Goal: Information Seeking & Learning: Learn about a topic

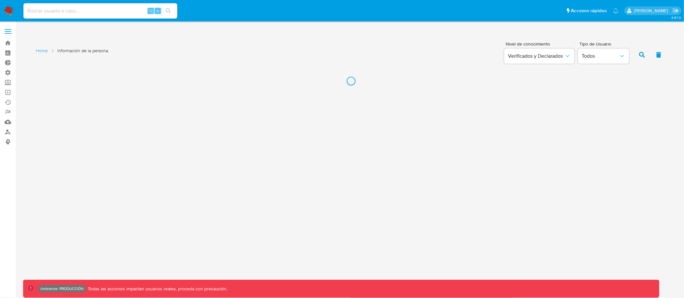
click at [88, 9] on input at bounding box center [100, 11] width 154 height 8
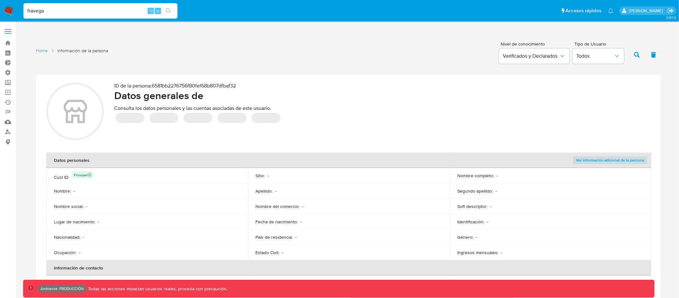
type input "fravega"
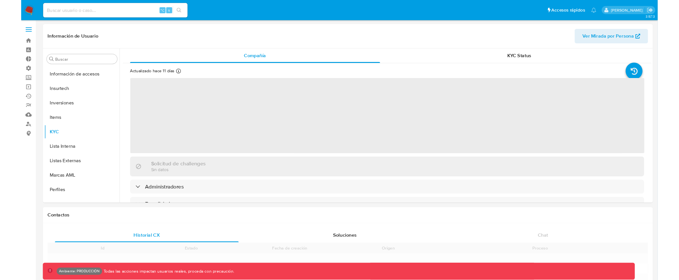
scroll to position [302, 0]
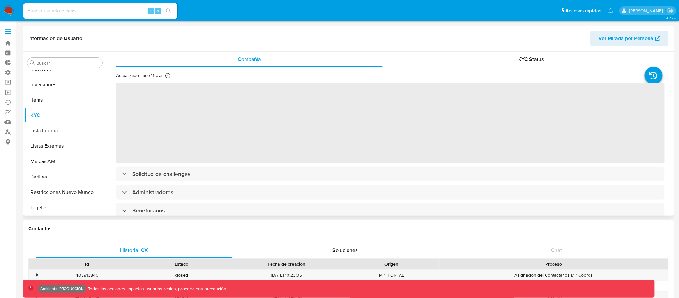
click at [638, 39] on span "Ver Mirada por Persona" at bounding box center [626, 38] width 55 height 15
select select "10"
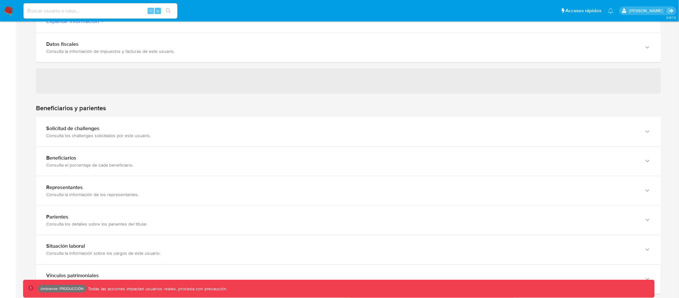
scroll to position [338, 0]
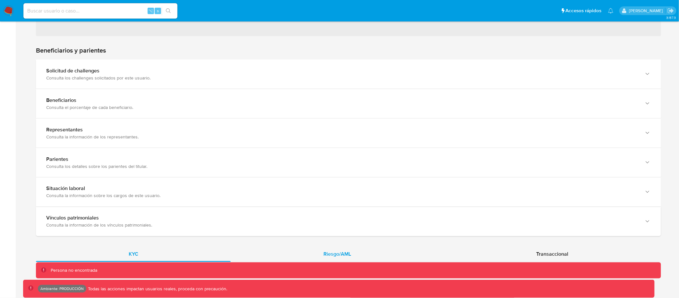
click at [341, 250] on div "Riesgo/AML" at bounding box center [337, 254] width 213 height 15
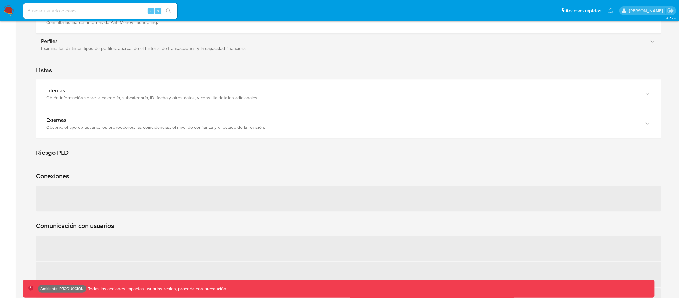
scroll to position [690, 0]
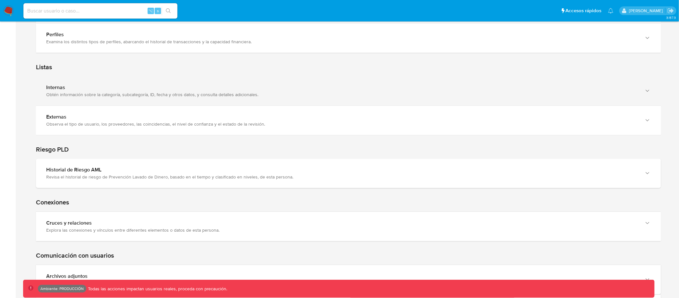
click at [237, 101] on div "Internas Obtén información sobre la categoría, subcategoría, ID, fecha y otros …" at bounding box center [348, 90] width 625 height 29
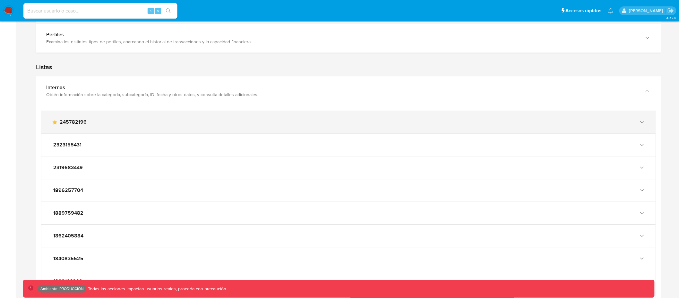
click at [156, 116] on div "main-user-icon 245782196" at bounding box center [348, 122] width 614 height 22
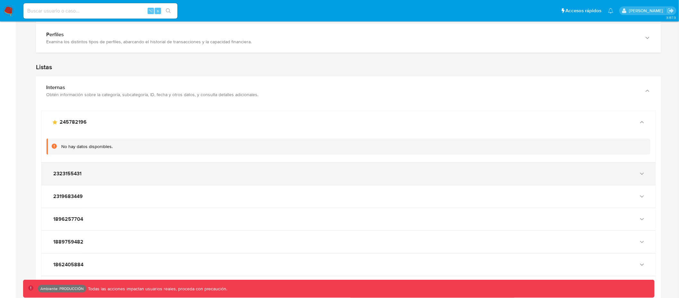
click at [134, 172] on div "2323155431" at bounding box center [342, 174] width 581 height 6
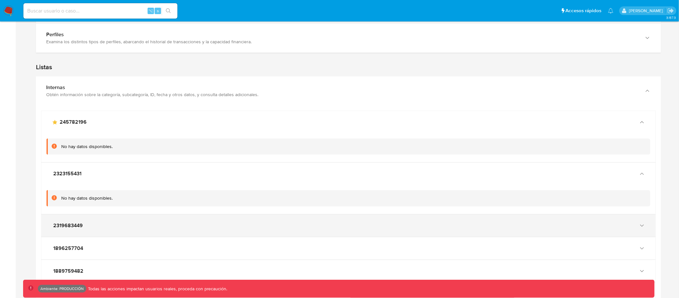
click at [129, 228] on div "2319683449" at bounding box center [342, 226] width 581 height 6
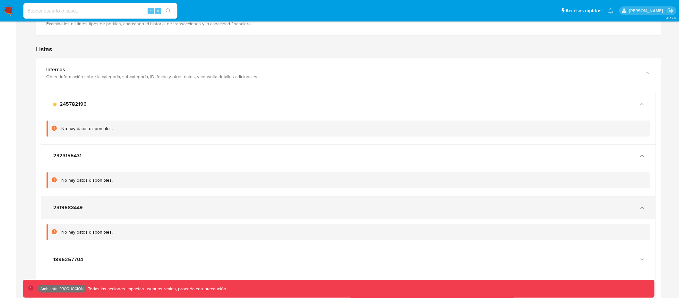
scroll to position [709, 0]
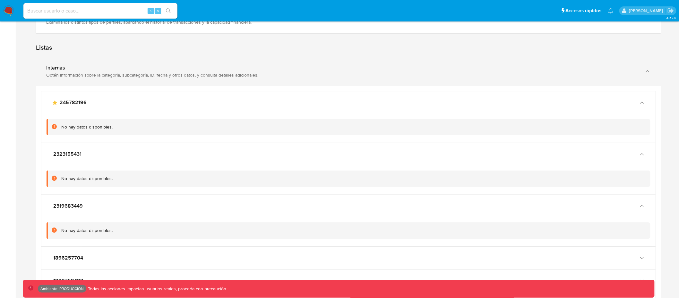
click at [98, 72] on div "Internas Obtén información sobre la categoría, subcategoría, ID, fecha y otros …" at bounding box center [342, 71] width 592 height 13
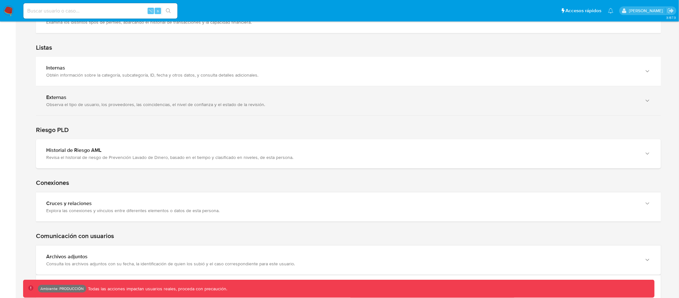
click at [93, 107] on div "Observa el tipo de usuario, los proveedores, las coincidencias, el nivel de con…" at bounding box center [342, 105] width 592 height 6
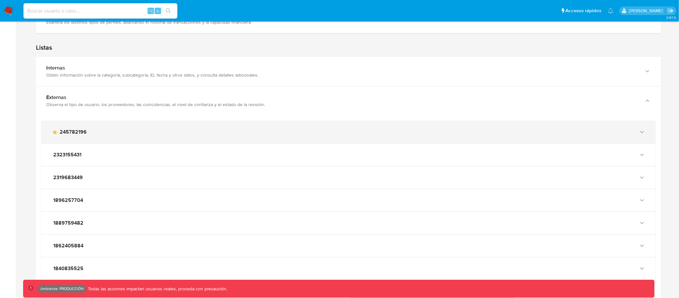
click at [102, 136] on div "main-user-icon 245782196" at bounding box center [348, 132] width 614 height 22
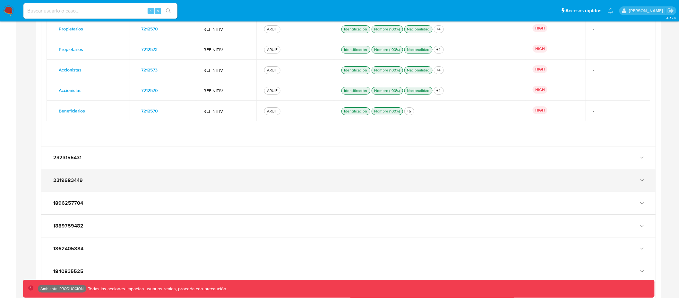
scroll to position [879, 0]
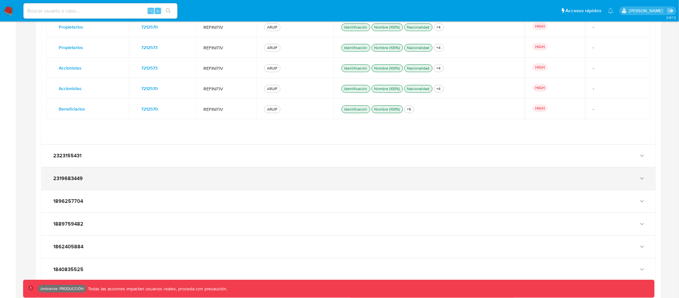
click at [83, 180] on div "2319683449" at bounding box center [342, 179] width 581 height 6
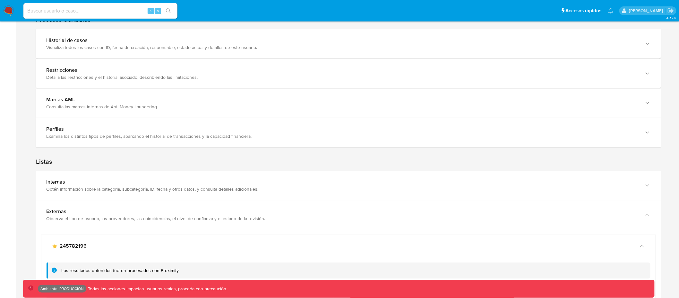
scroll to position [581, 0]
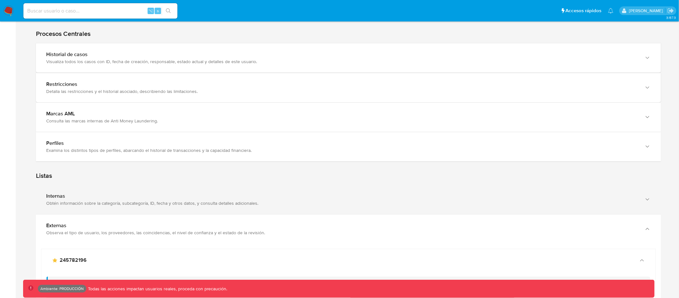
click at [86, 196] on div "Internas" at bounding box center [342, 196] width 592 height 6
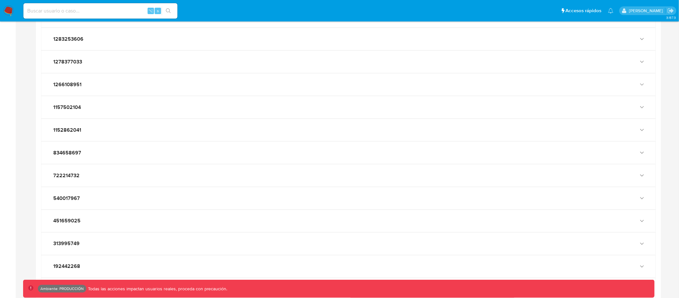
scroll to position [1323, 0]
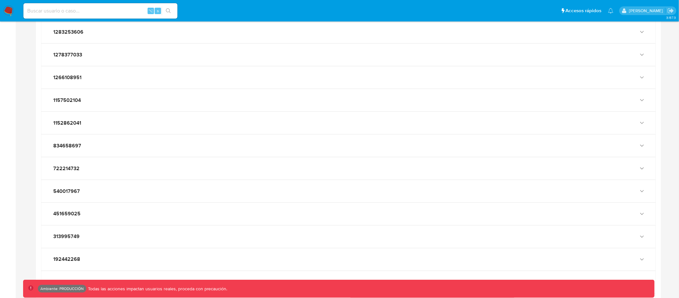
click at [86, 195] on div "540017967" at bounding box center [342, 191] width 581 height 6
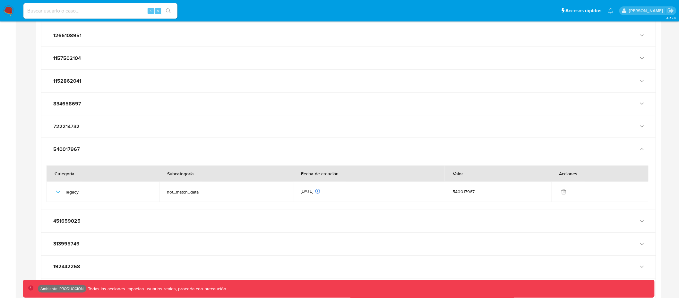
scroll to position [1368, 0]
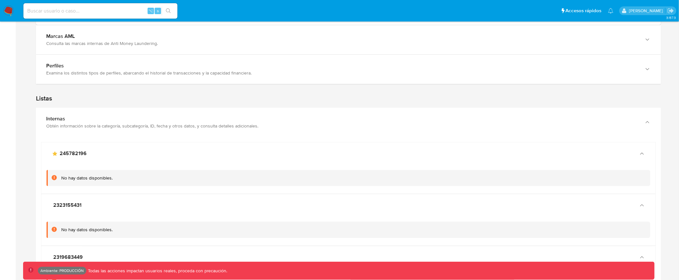
scroll to position [667, 0]
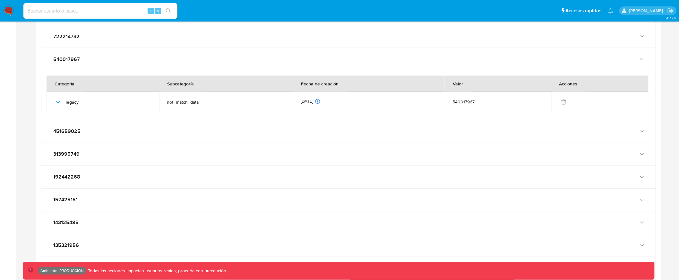
scroll to position [1458, 0]
